Goal: Check status: Check status

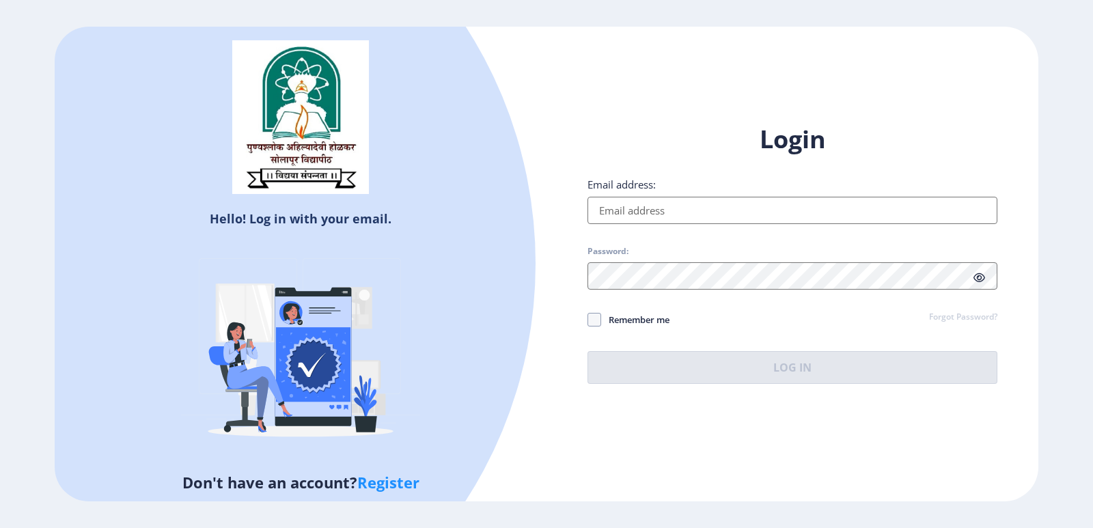
click at [630, 219] on input "Email address:" at bounding box center [793, 210] width 410 height 27
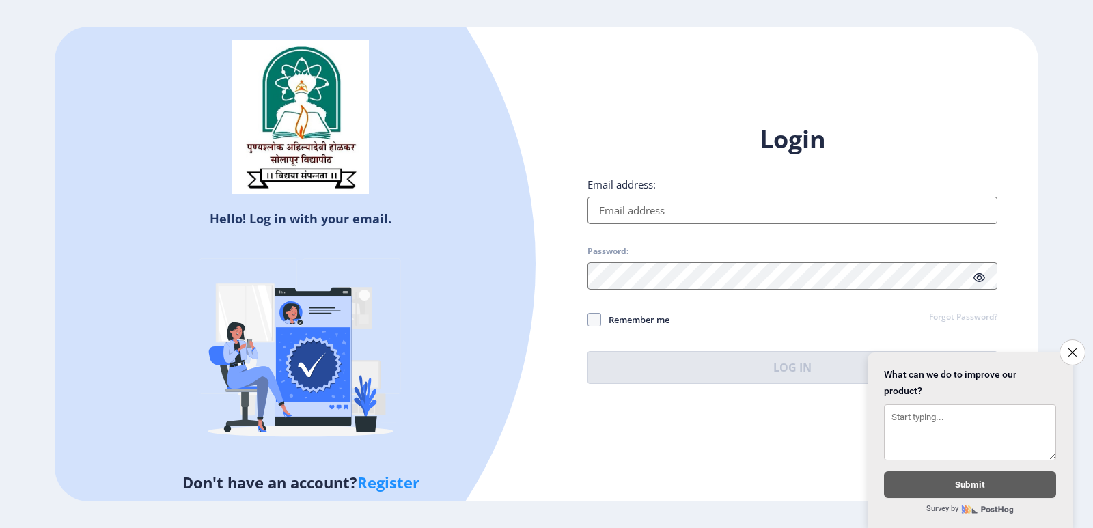
click at [662, 216] on input "Email address:" at bounding box center [793, 210] width 410 height 27
type input "[EMAIL_ADDRESS][DOMAIN_NAME]"
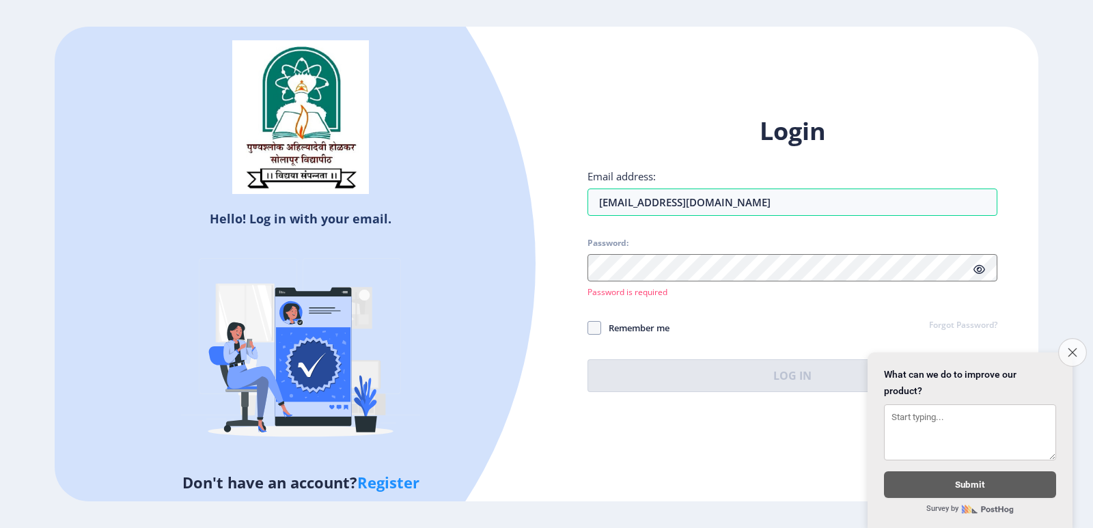
click at [1068, 348] on icon "Close survey" at bounding box center [1072, 352] width 9 height 9
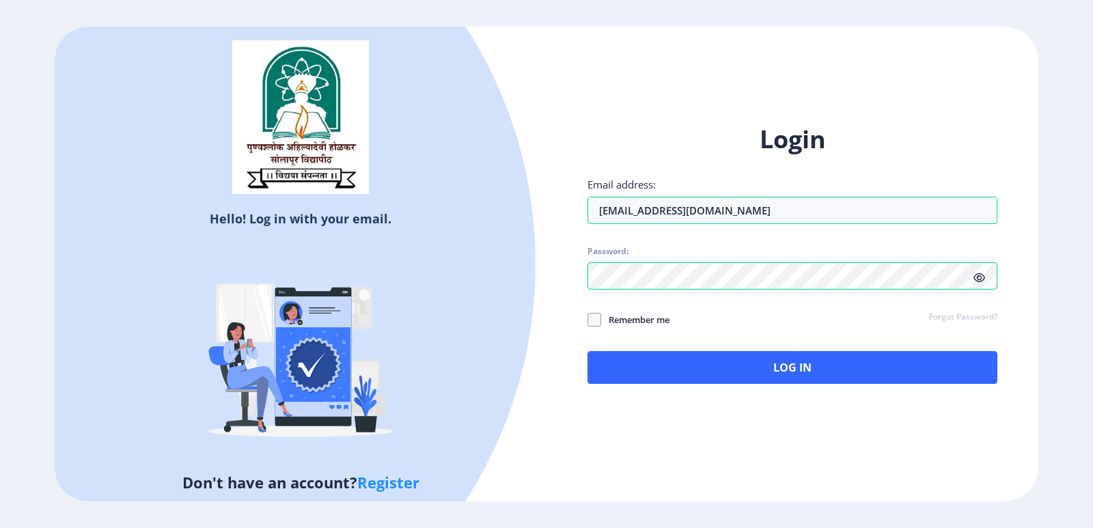
click at [981, 280] on icon at bounding box center [980, 278] width 12 height 10
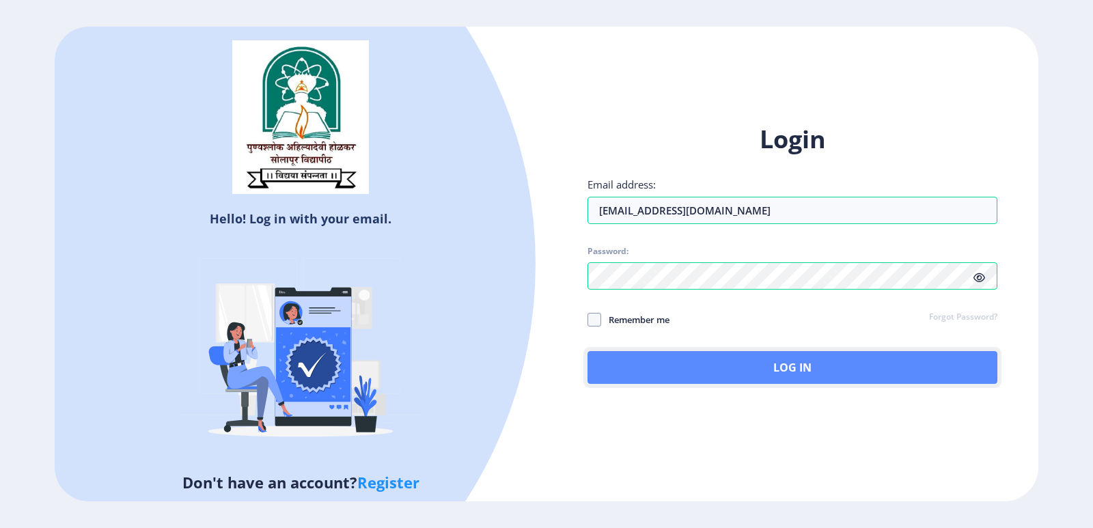
click at [687, 368] on button "Log In" at bounding box center [793, 367] width 410 height 33
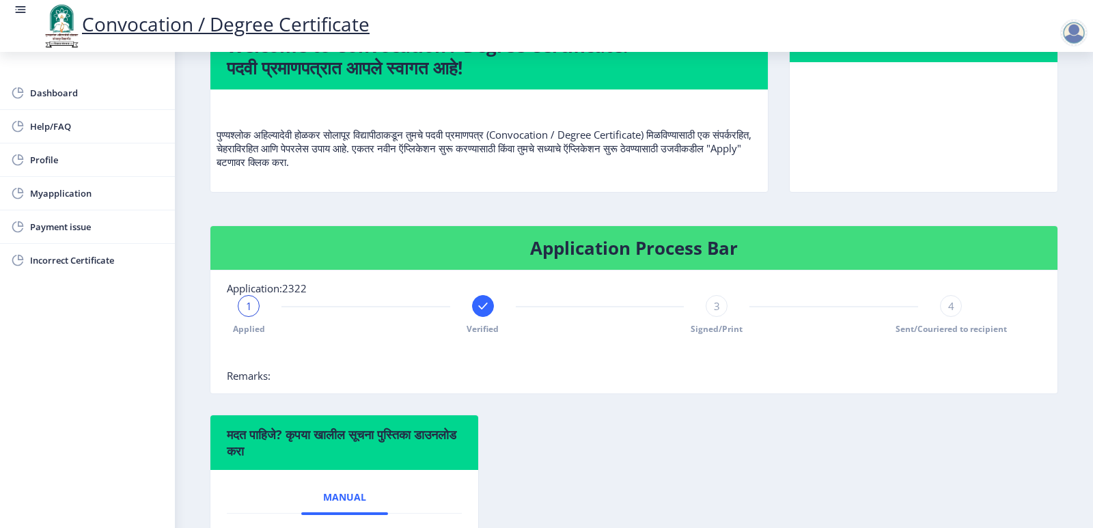
scroll to position [97, 0]
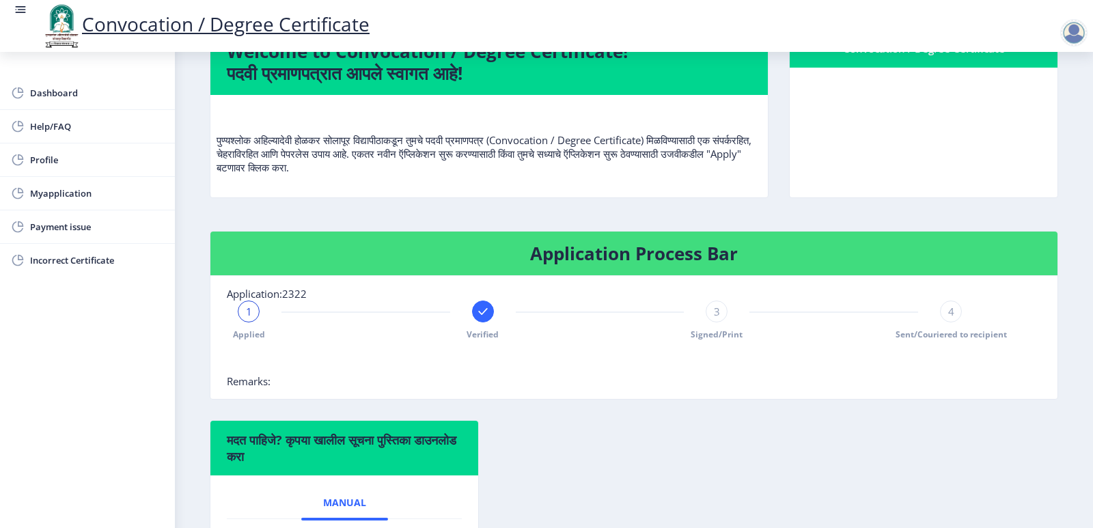
click at [711, 340] on span "Signed/Print" at bounding box center [717, 335] width 52 height 12
click at [684, 333] on div "Applied Verified 3 Signed/Print 4 Sent/Couriered to recipient" at bounding box center [600, 321] width 746 height 40
drag, startPoint x: 693, startPoint y: 340, endPoint x: 676, endPoint y: 342, distance: 17.2
click at [676, 340] on div "Applied Verified 3 Signed/Print 4 Sent/Couriered to recipient" at bounding box center [600, 321] width 746 height 40
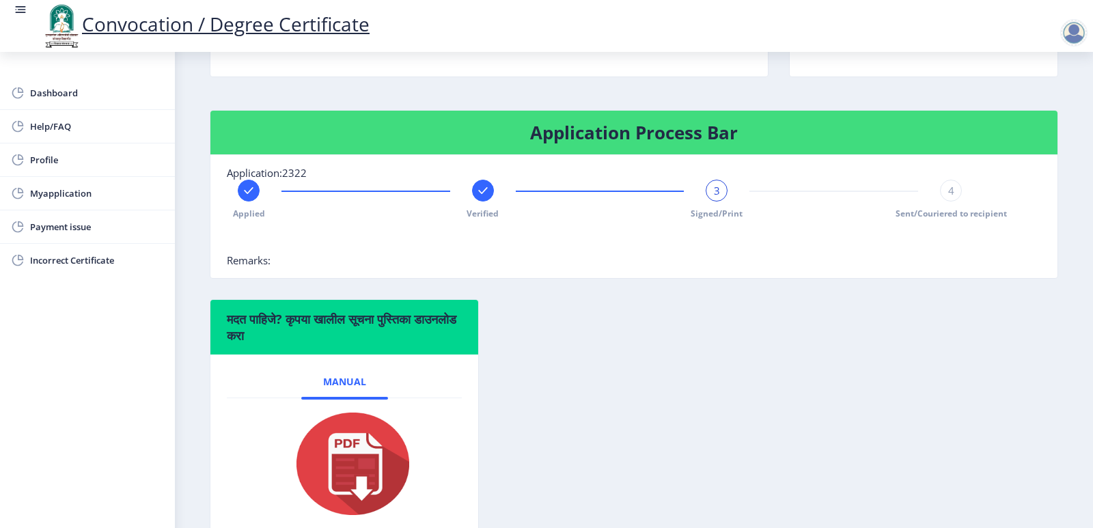
scroll to position [174, 0]
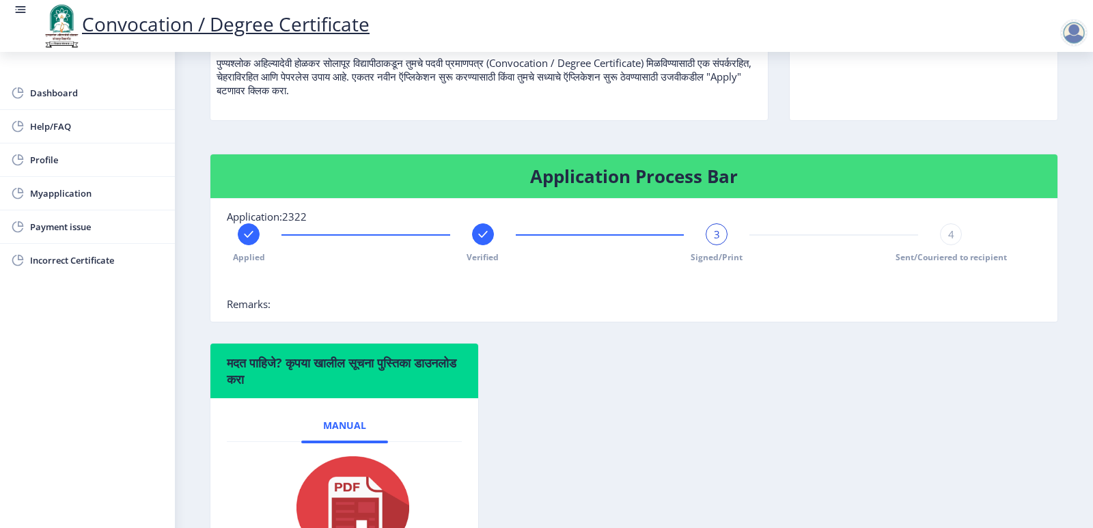
click at [482, 263] on div "Verified" at bounding box center [483, 243] width 22 height 40
click at [482, 241] on span "2" at bounding box center [483, 235] width 6 height 14
click at [717, 241] on rect at bounding box center [717, 235] width 14 height 14
click at [949, 241] on span "4" at bounding box center [951, 235] width 6 height 14
click at [949, 245] on div "4" at bounding box center [951, 234] width 22 height 22
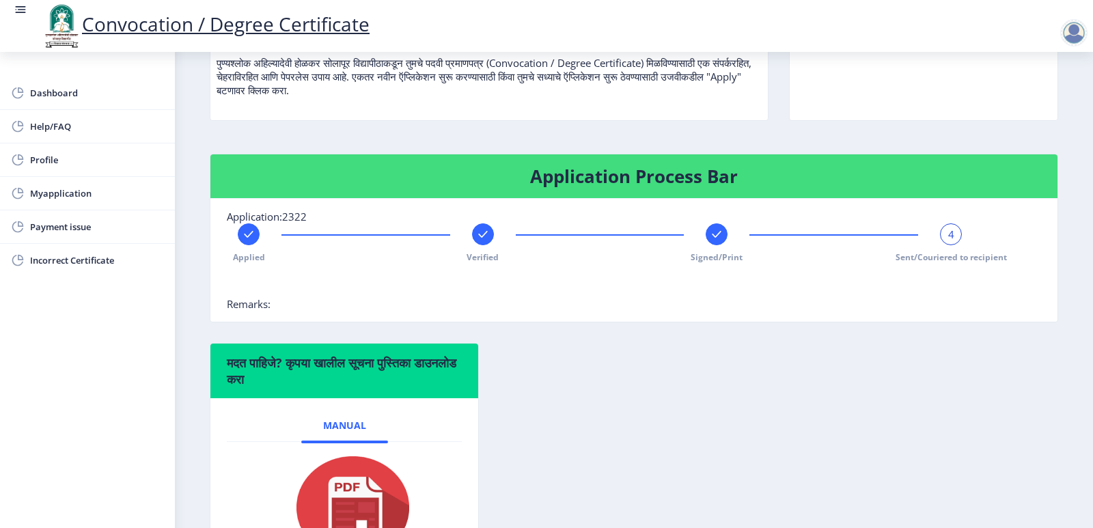
click at [949, 245] on div "4" at bounding box center [951, 234] width 22 height 22
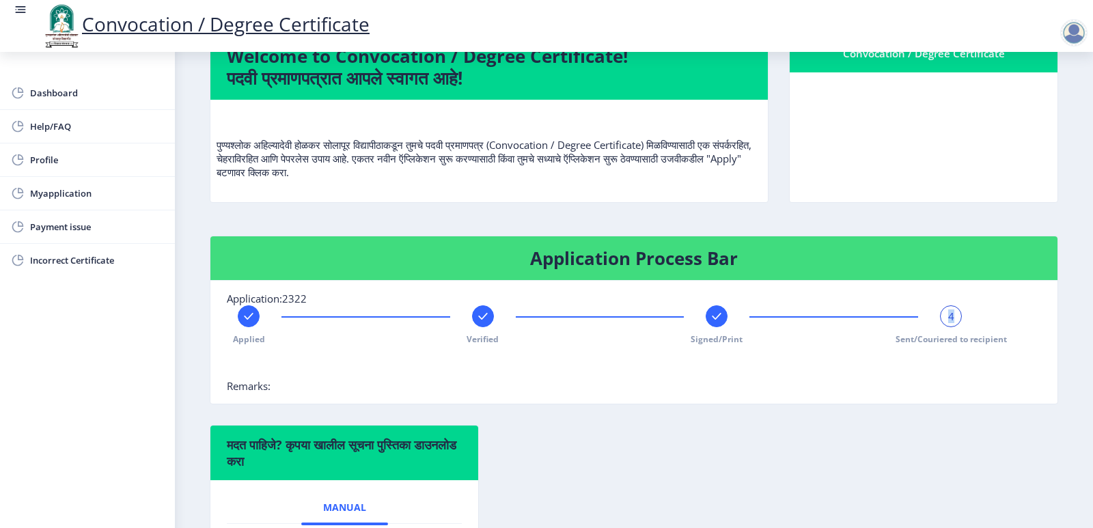
scroll to position [79, 0]
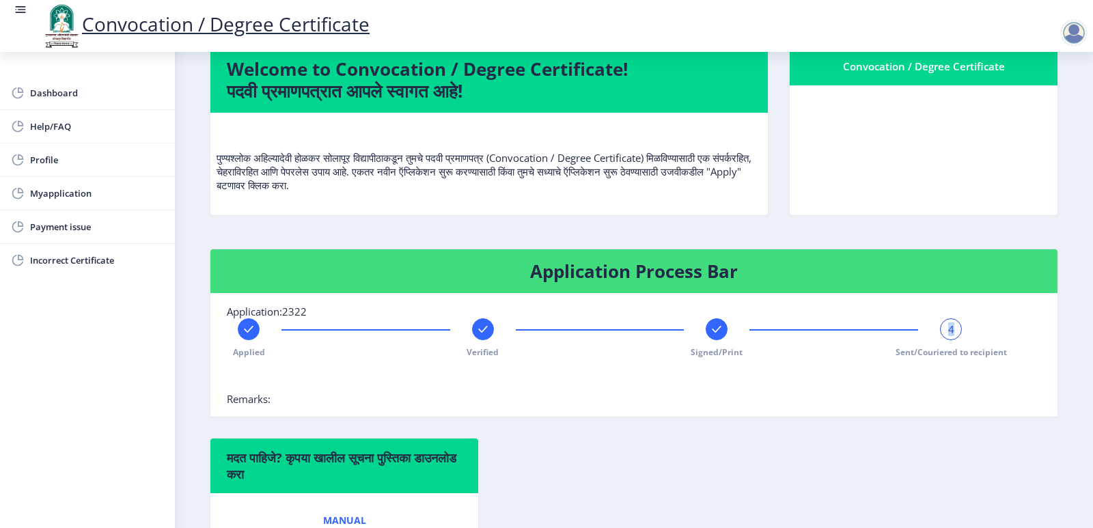
click at [951, 340] on div "4" at bounding box center [951, 329] width 22 height 22
drag, startPoint x: 696, startPoint y: 364, endPoint x: 706, endPoint y: 363, distance: 10.3
click at [704, 358] on div "Applied Verified Signed/Print 4 Sent/Couriered to recipient" at bounding box center [600, 338] width 746 height 40
click at [711, 340] on div at bounding box center [717, 329] width 22 height 22
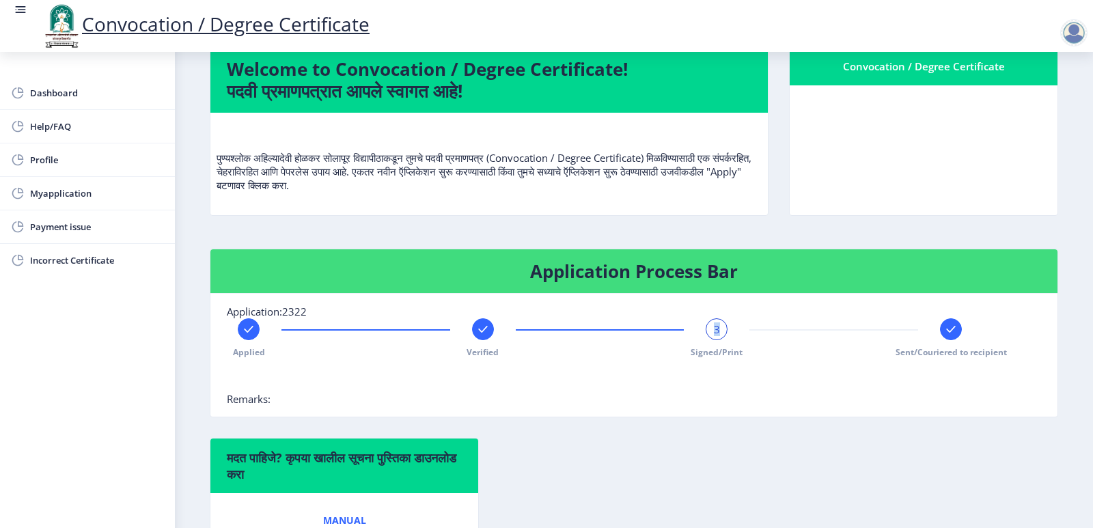
click at [711, 340] on div "3" at bounding box center [717, 329] width 22 height 22
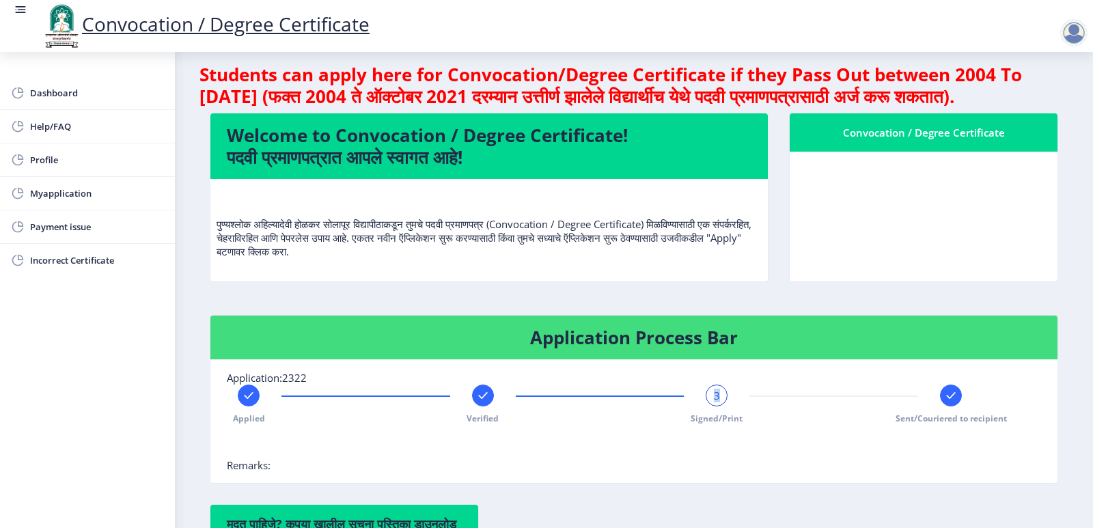
scroll to position [0, 0]
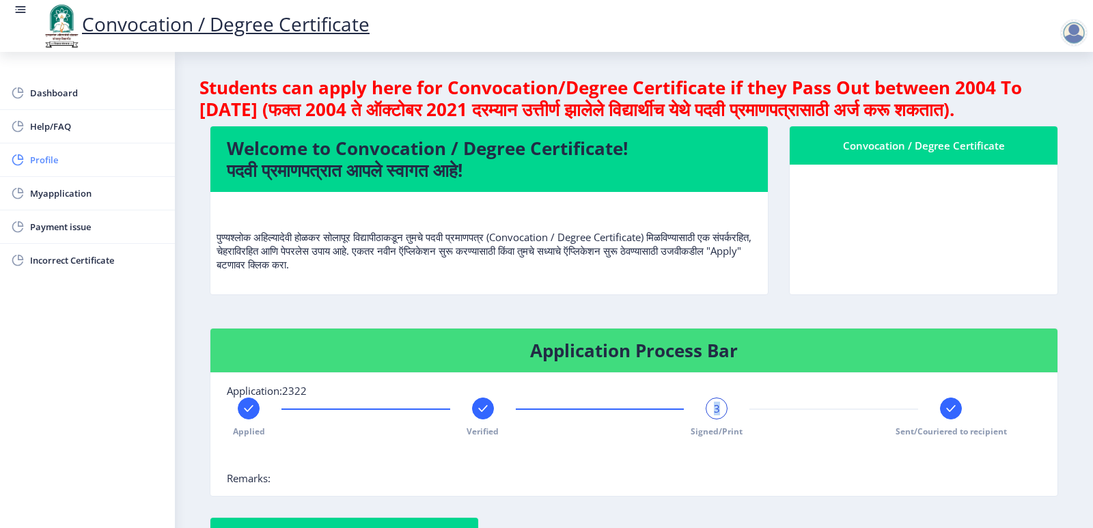
click at [55, 162] on span "Profile" at bounding box center [97, 160] width 134 height 16
select select
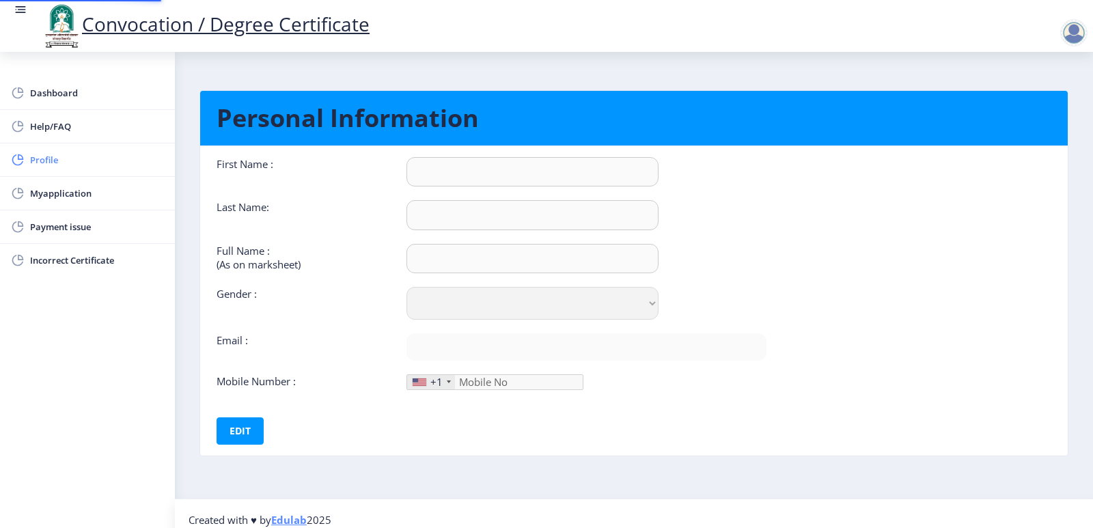
type input "[PERSON_NAME]"
type input "[PERSON_NAME] [PERSON_NAME]"
select select "[DEMOGRAPHIC_DATA]"
type input "[EMAIL_ADDRESS][DOMAIN_NAME]"
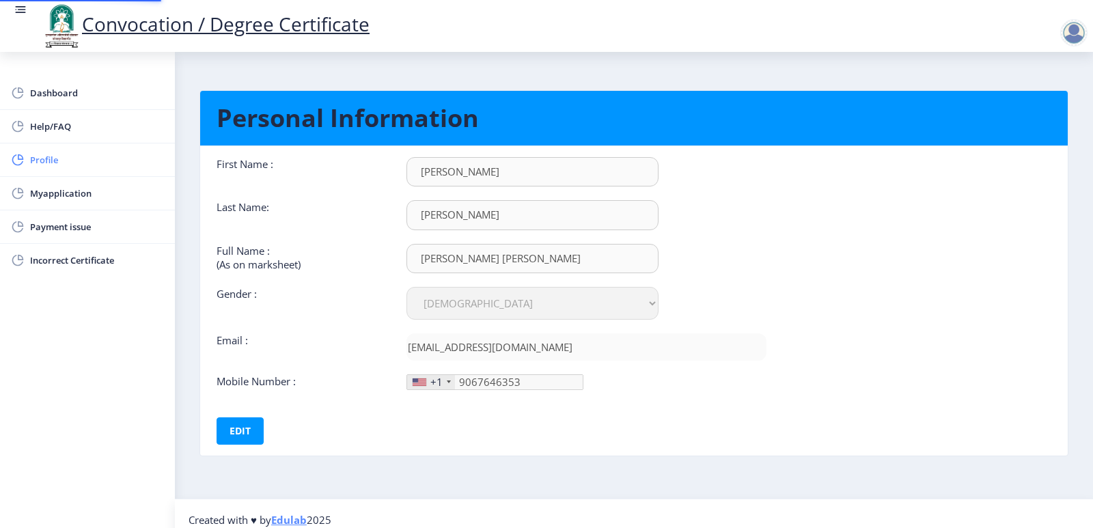
type input "[PHONE_NUMBER]"
click at [29, 125] on link "Help/FAQ" at bounding box center [87, 126] width 175 height 33
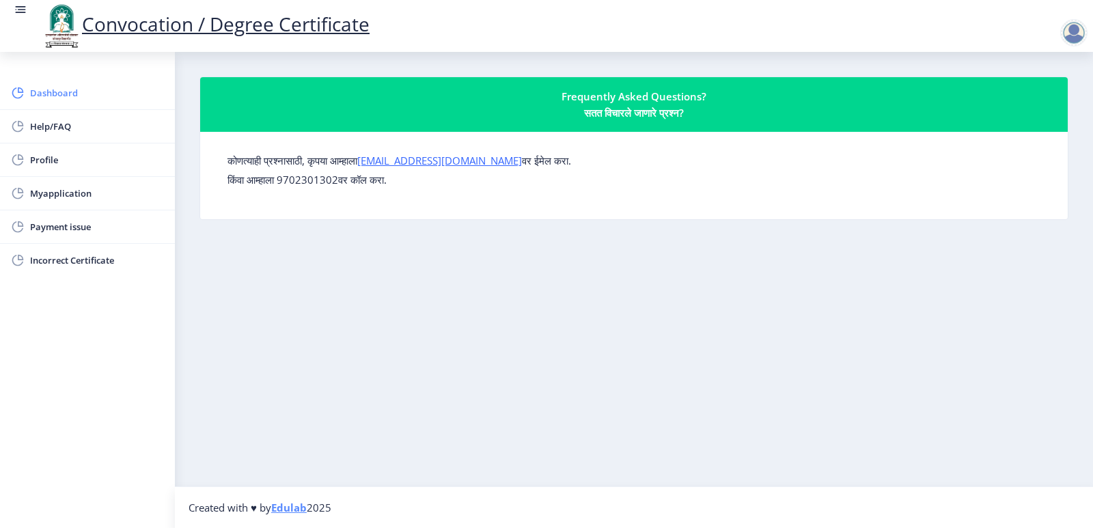
click at [51, 94] on span "Dashboard" at bounding box center [97, 93] width 134 height 16
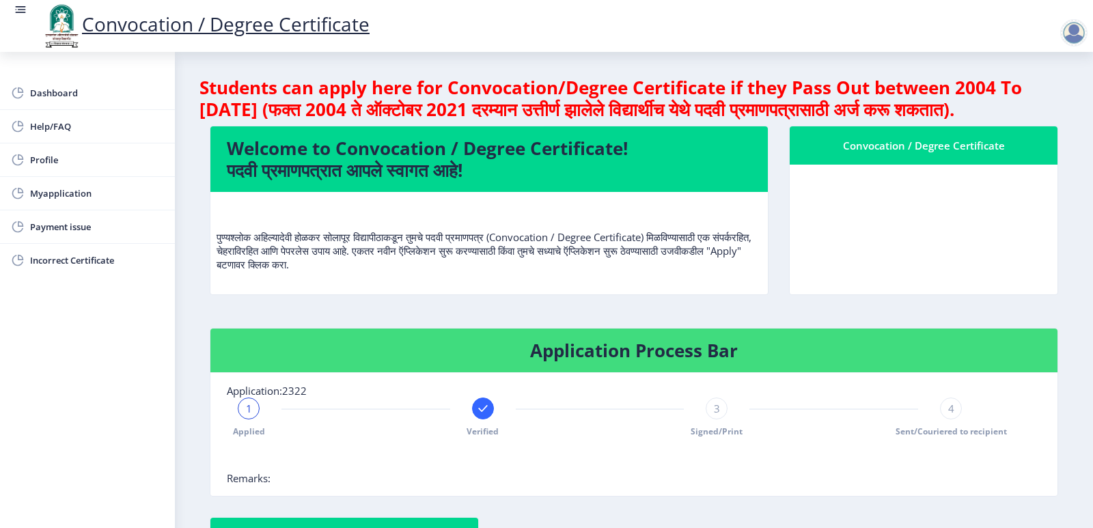
click at [298, 398] on span "Application:2322" at bounding box center [267, 391] width 80 height 14
click at [312, 413] on nb-card-body "Application:2322 1 Applied Verified 3 Signed/Print 4 Sent/Couriered to recipien…" at bounding box center [633, 434] width 847 height 123
click at [306, 412] on nb-card-body "Application:2322 1 Applied Verified 3 Signed/Print 4 Sent/Couriered to recipien…" at bounding box center [633, 434] width 847 height 123
click at [347, 437] on div "1 Applied Verified 3 Signed/Print 4 Sent/Couriered to recipient" at bounding box center [600, 418] width 746 height 40
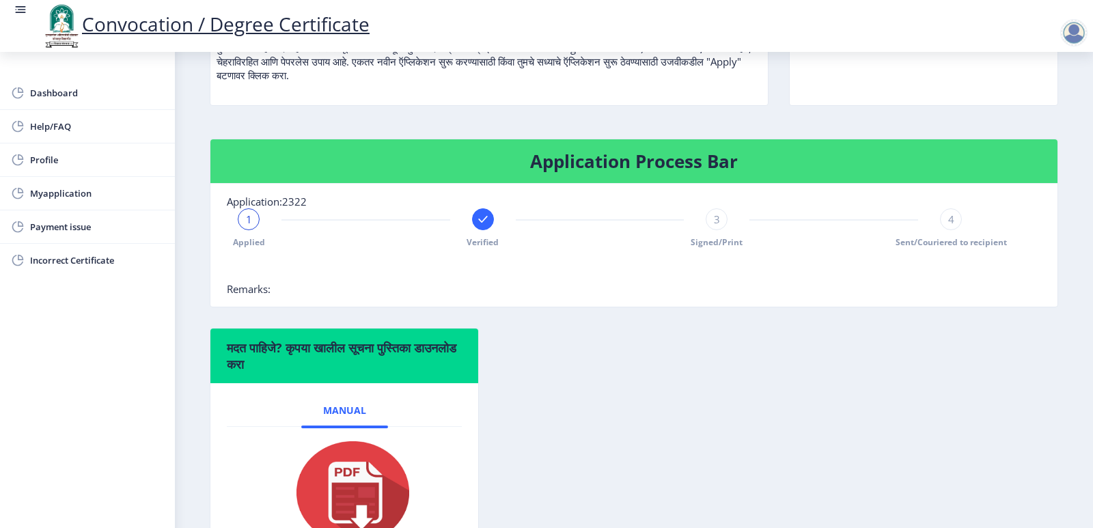
scroll to position [238, 0]
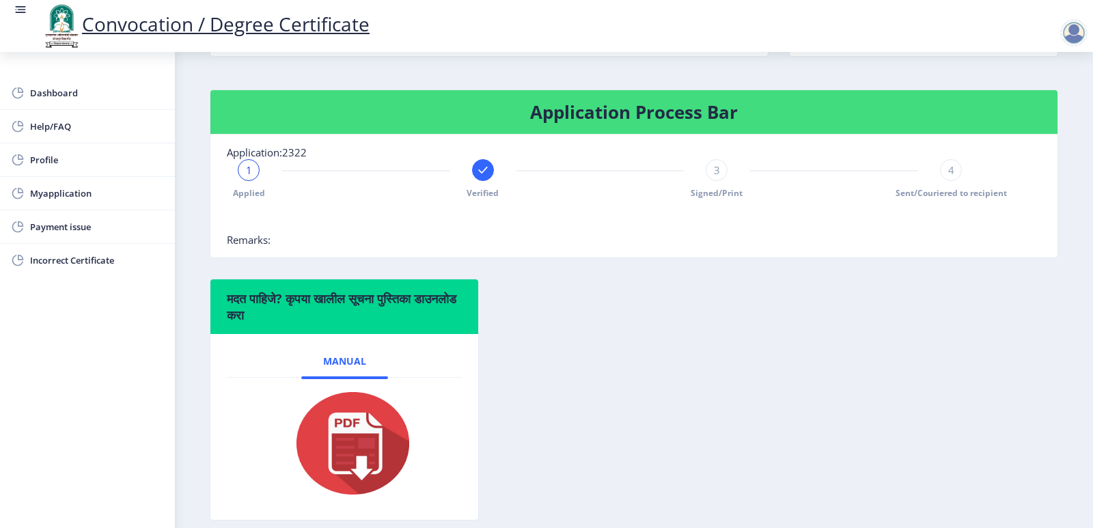
click at [264, 247] on span "Remarks:" at bounding box center [249, 240] width 44 height 14
click at [251, 199] on span "Applied" at bounding box center [249, 193] width 32 height 12
click at [477, 199] on span "Verified" at bounding box center [483, 193] width 32 height 12
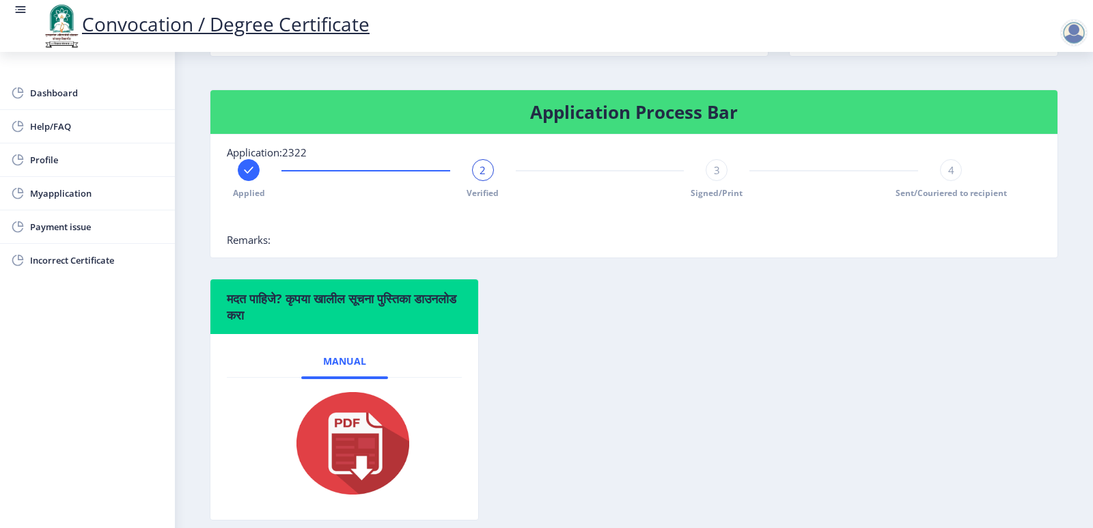
click at [477, 199] on span "Verified" at bounding box center [483, 193] width 32 height 12
click at [480, 177] on span "2" at bounding box center [483, 170] width 6 height 14
click at [492, 199] on div "2 Verified" at bounding box center [483, 179] width 22 height 40
click at [721, 181] on div "3" at bounding box center [717, 170] width 22 height 22
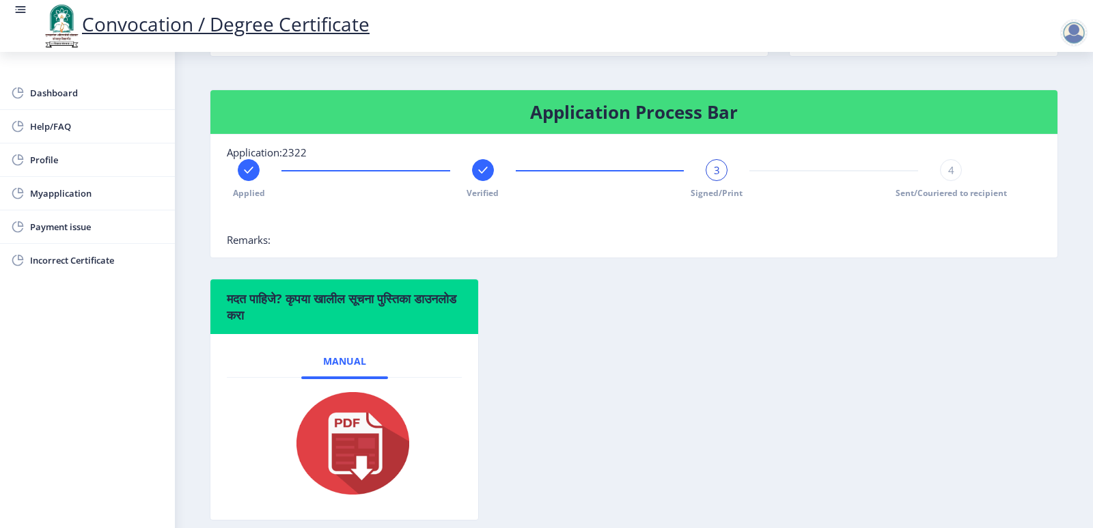
click at [954, 199] on div "4 Sent/Couriered to recipient" at bounding box center [951, 179] width 22 height 40
click at [948, 177] on span "4" at bounding box center [951, 170] width 6 height 14
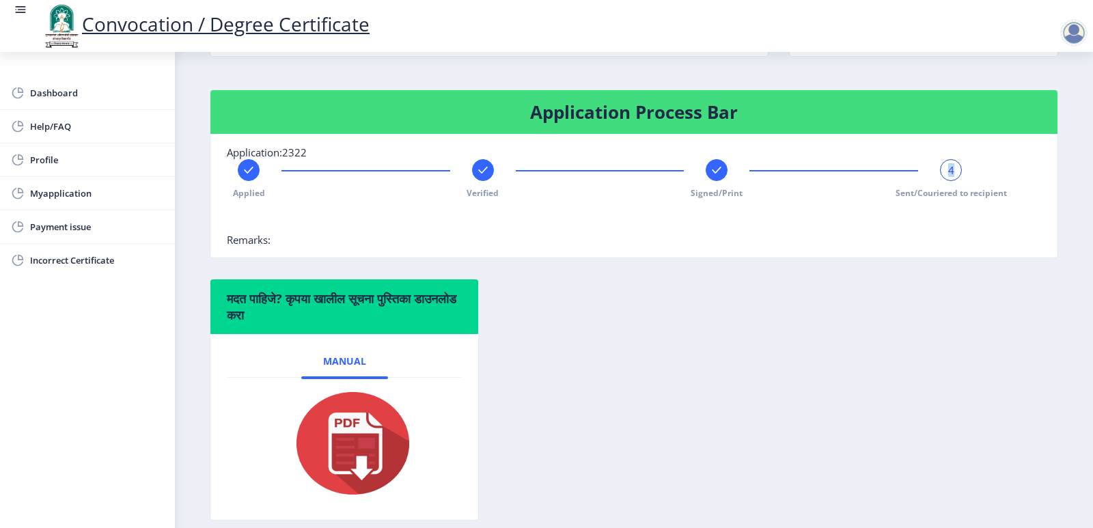
click at [948, 177] on span "4" at bounding box center [951, 170] width 6 height 14
click at [885, 233] on div at bounding box center [600, 219] width 746 height 27
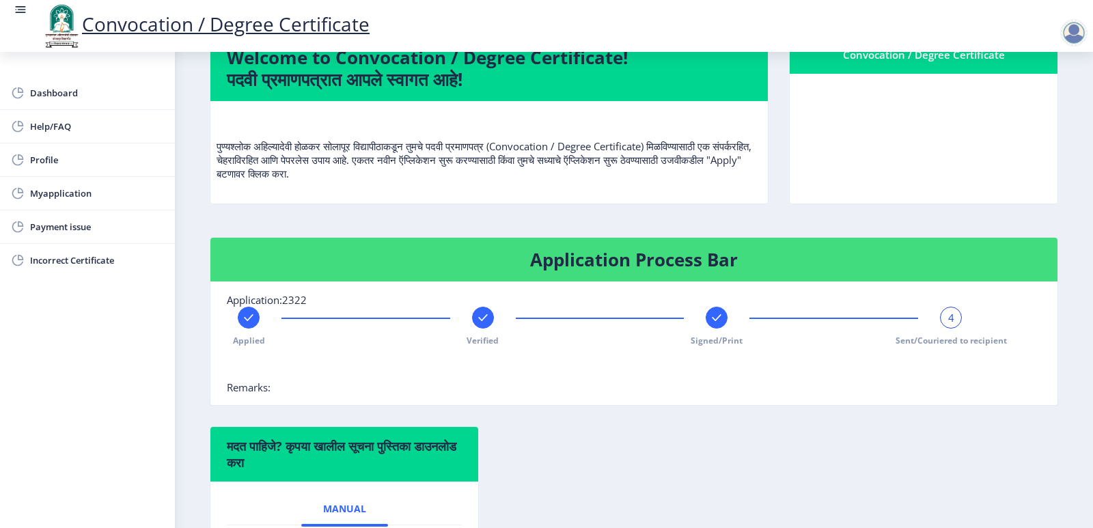
scroll to position [0, 0]
